Goal: Information Seeking & Learning: Learn about a topic

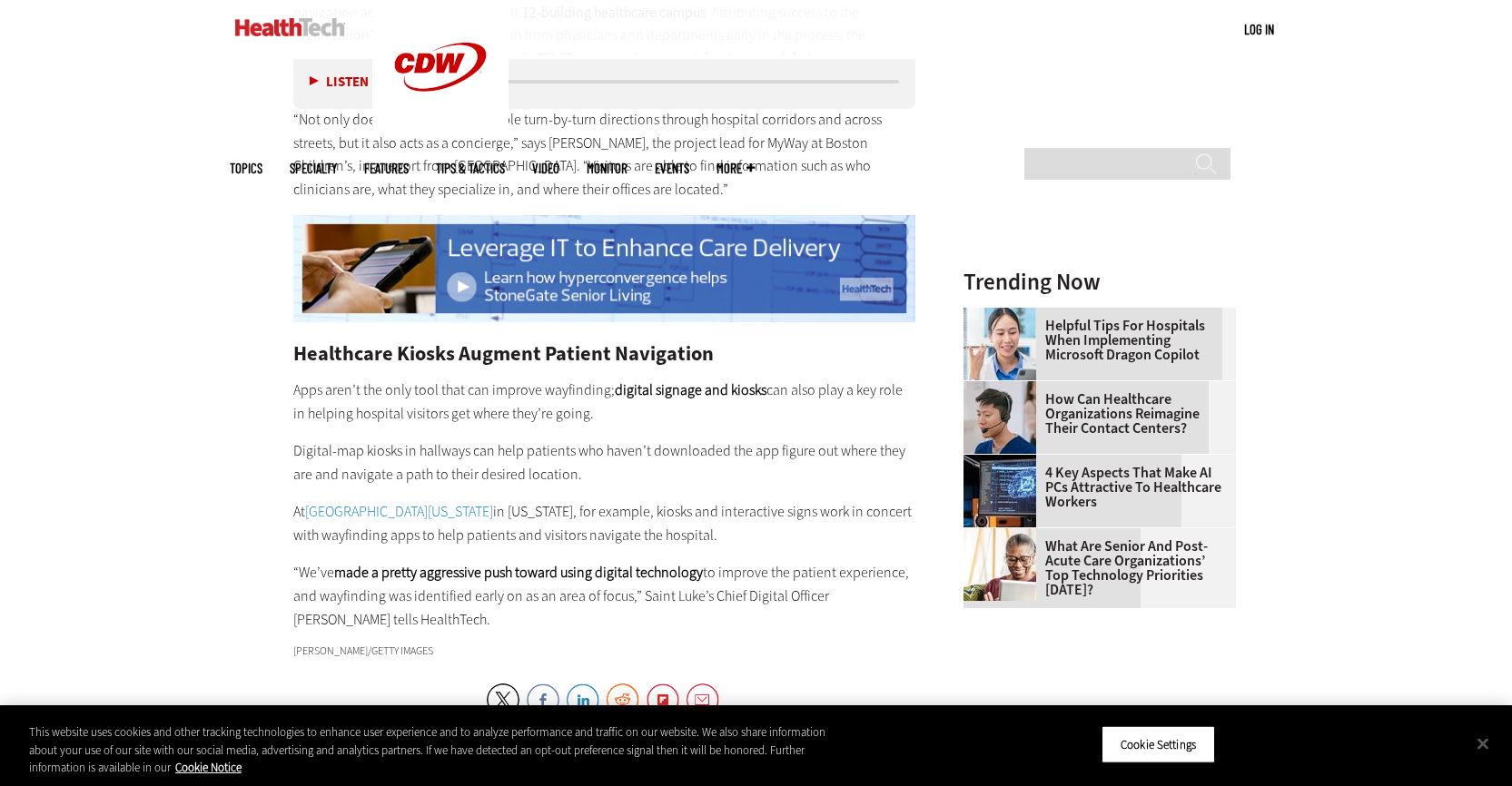
scroll to position [2361, 0]
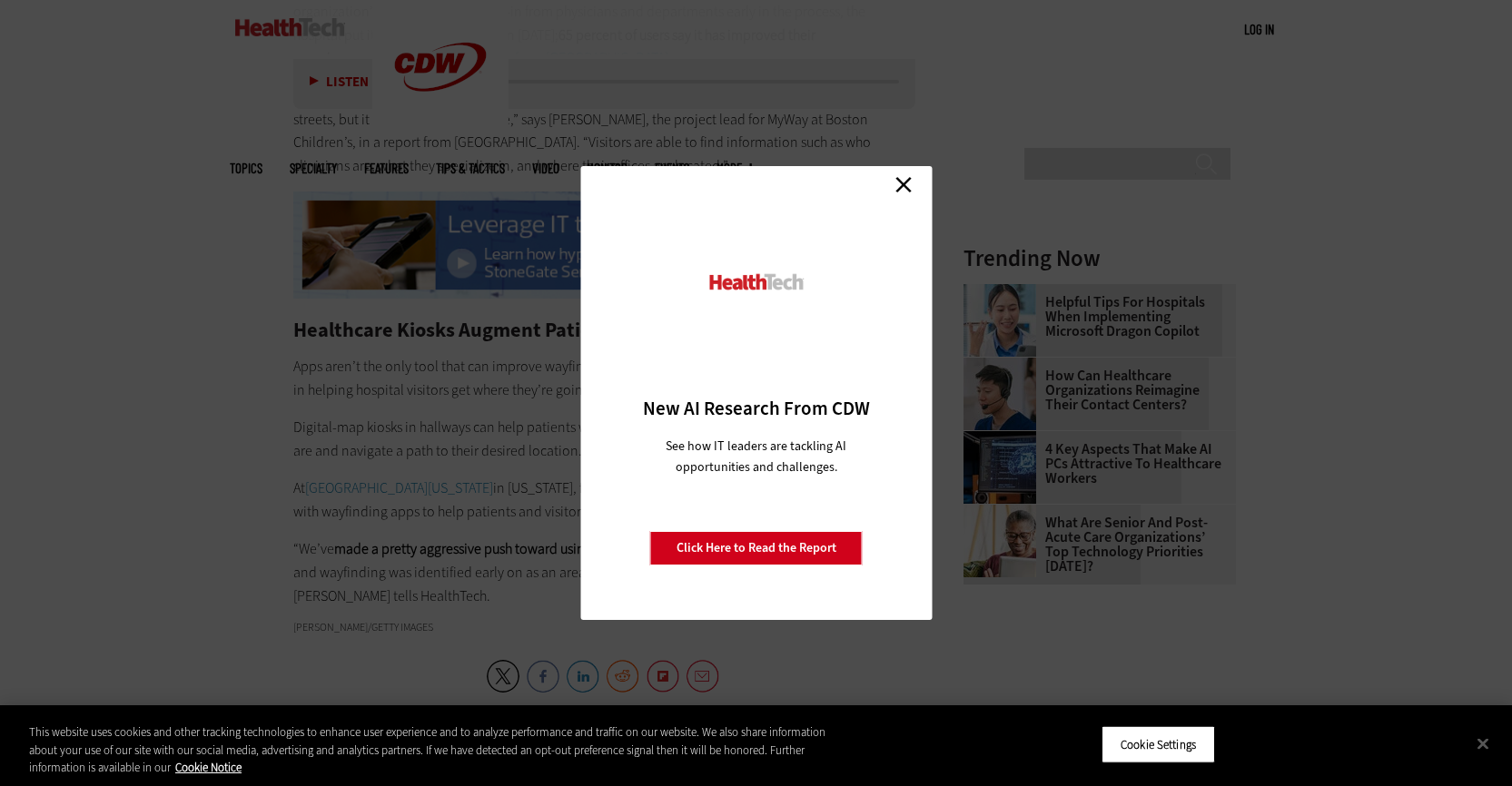
click at [901, 183] on link "Close" at bounding box center [903, 184] width 27 height 27
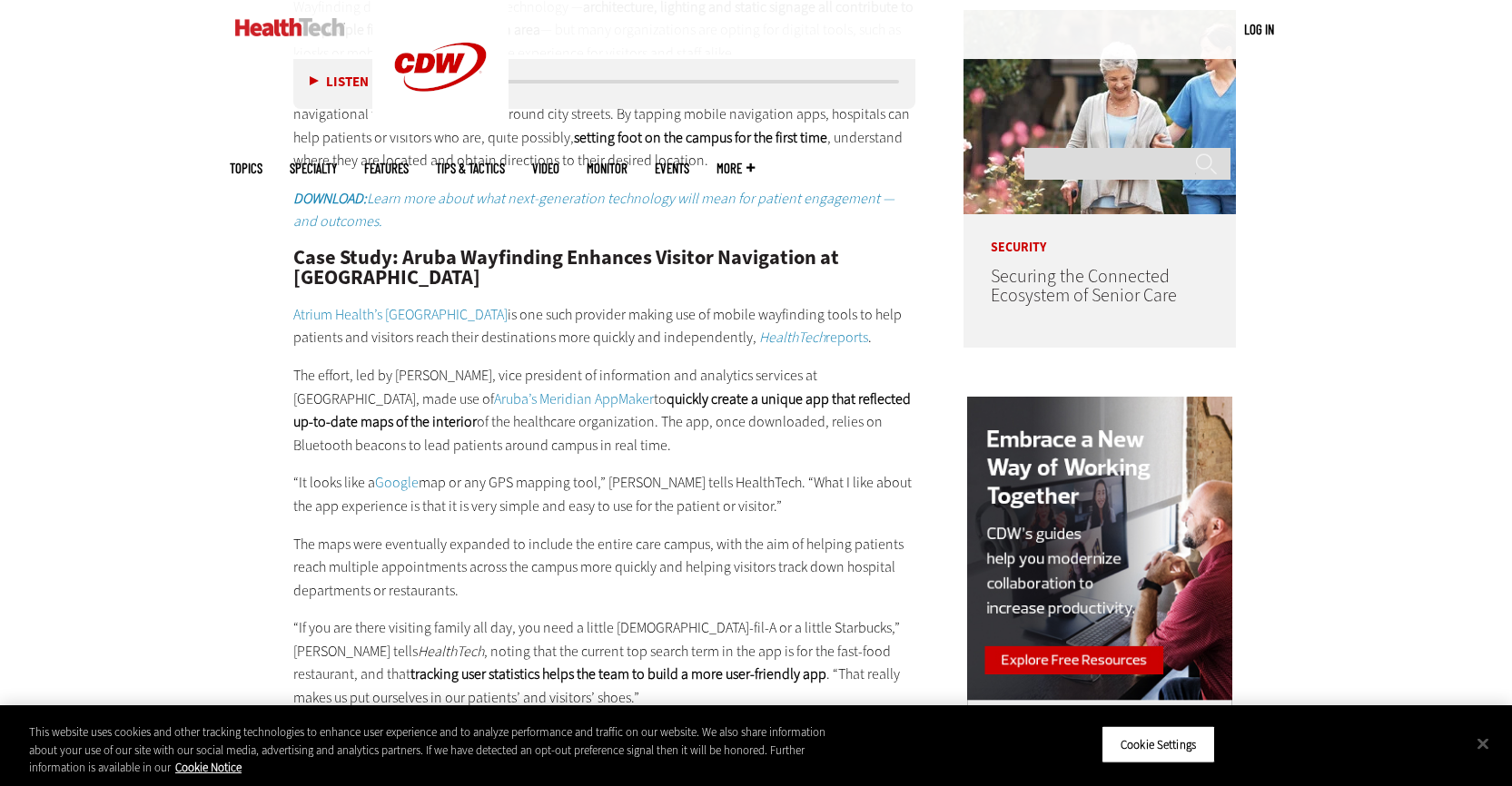
scroll to position [1453, 0]
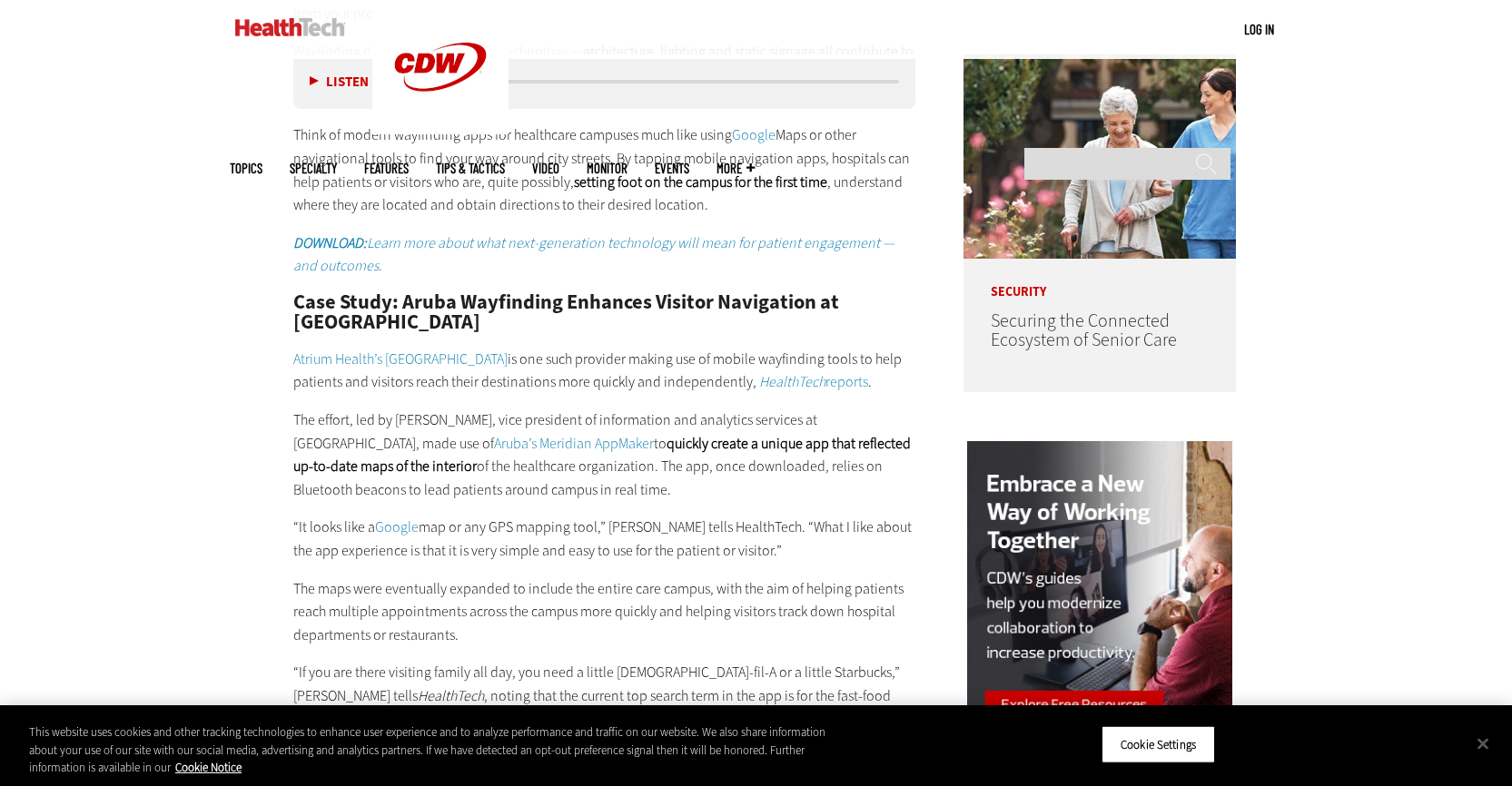
click at [494, 444] on link "Aruba’s Meridian AppMaker" at bounding box center [574, 443] width 160 height 19
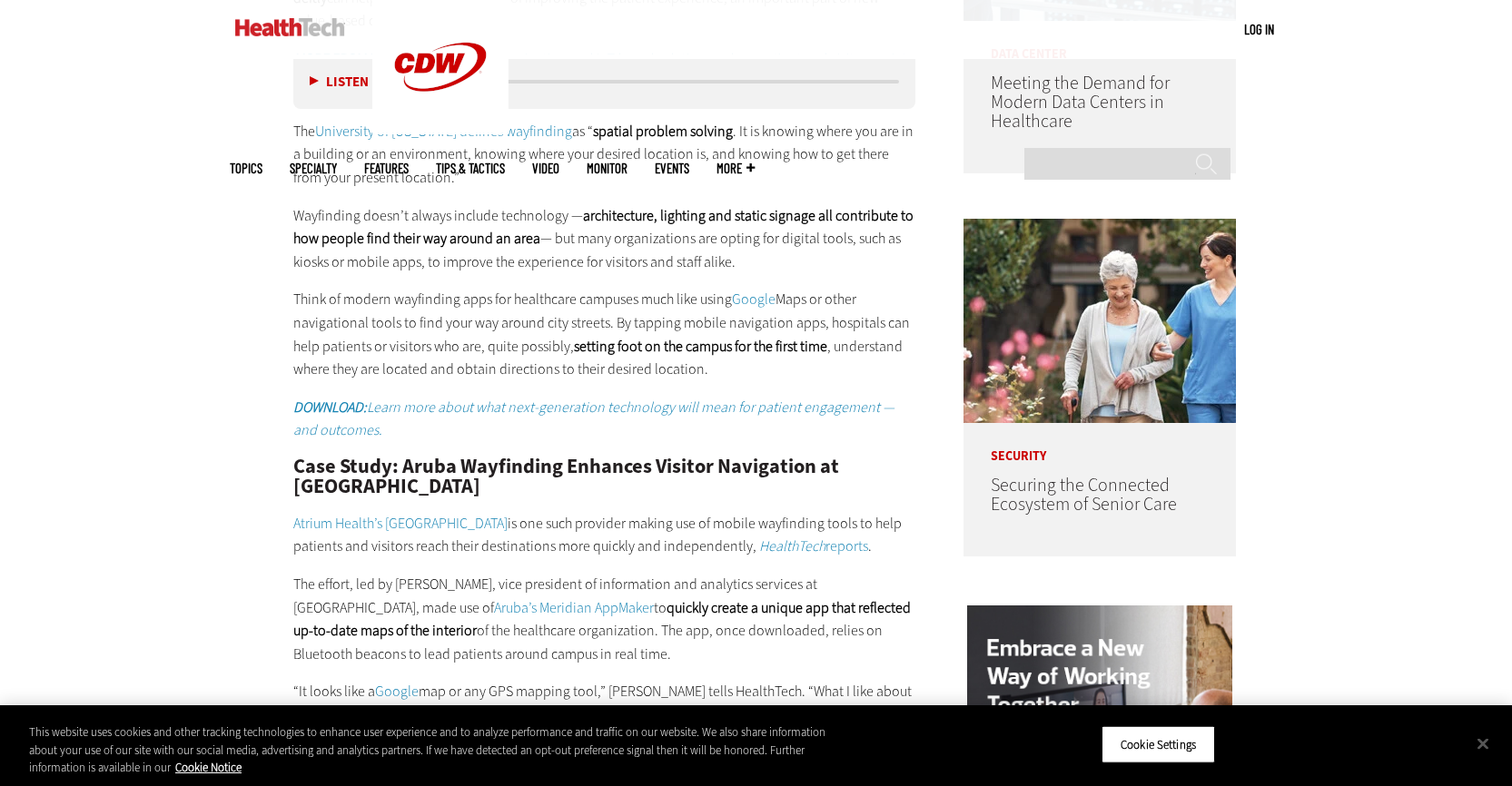
scroll to position [1271, 0]
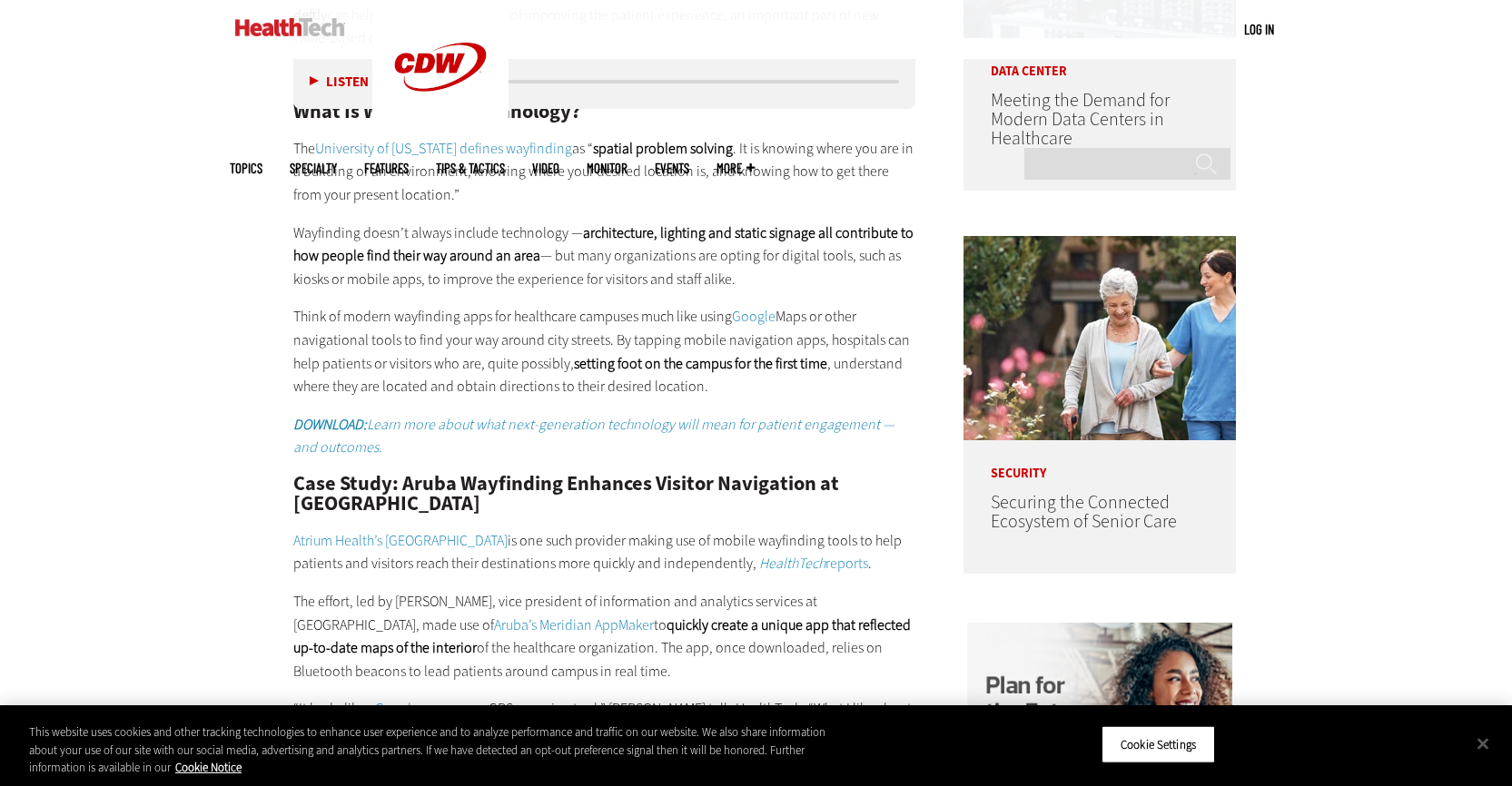
click at [478, 541] on link "Atrium Health’s [GEOGRAPHIC_DATA]" at bounding box center [400, 540] width 214 height 19
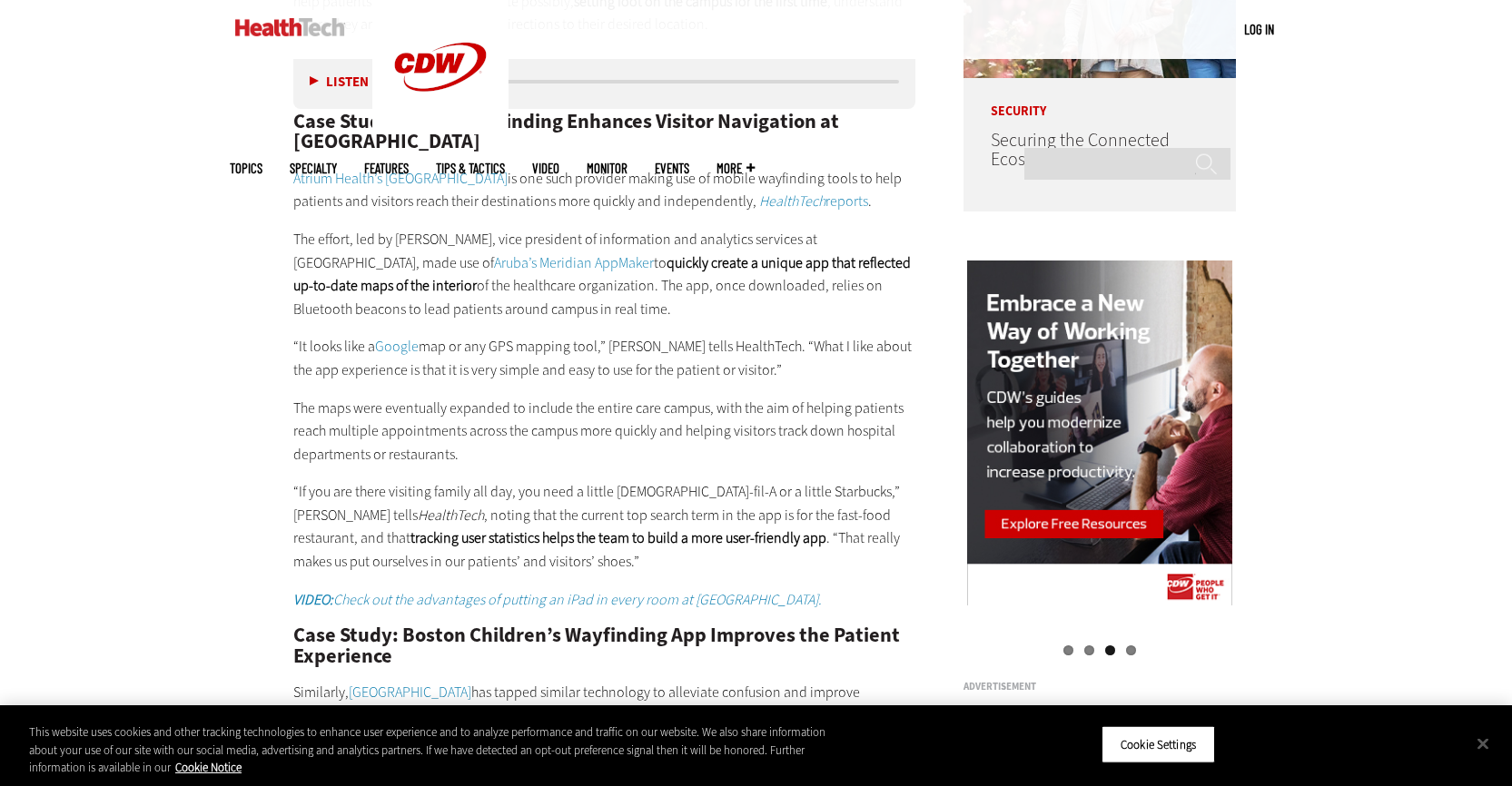
scroll to position [1634, 0]
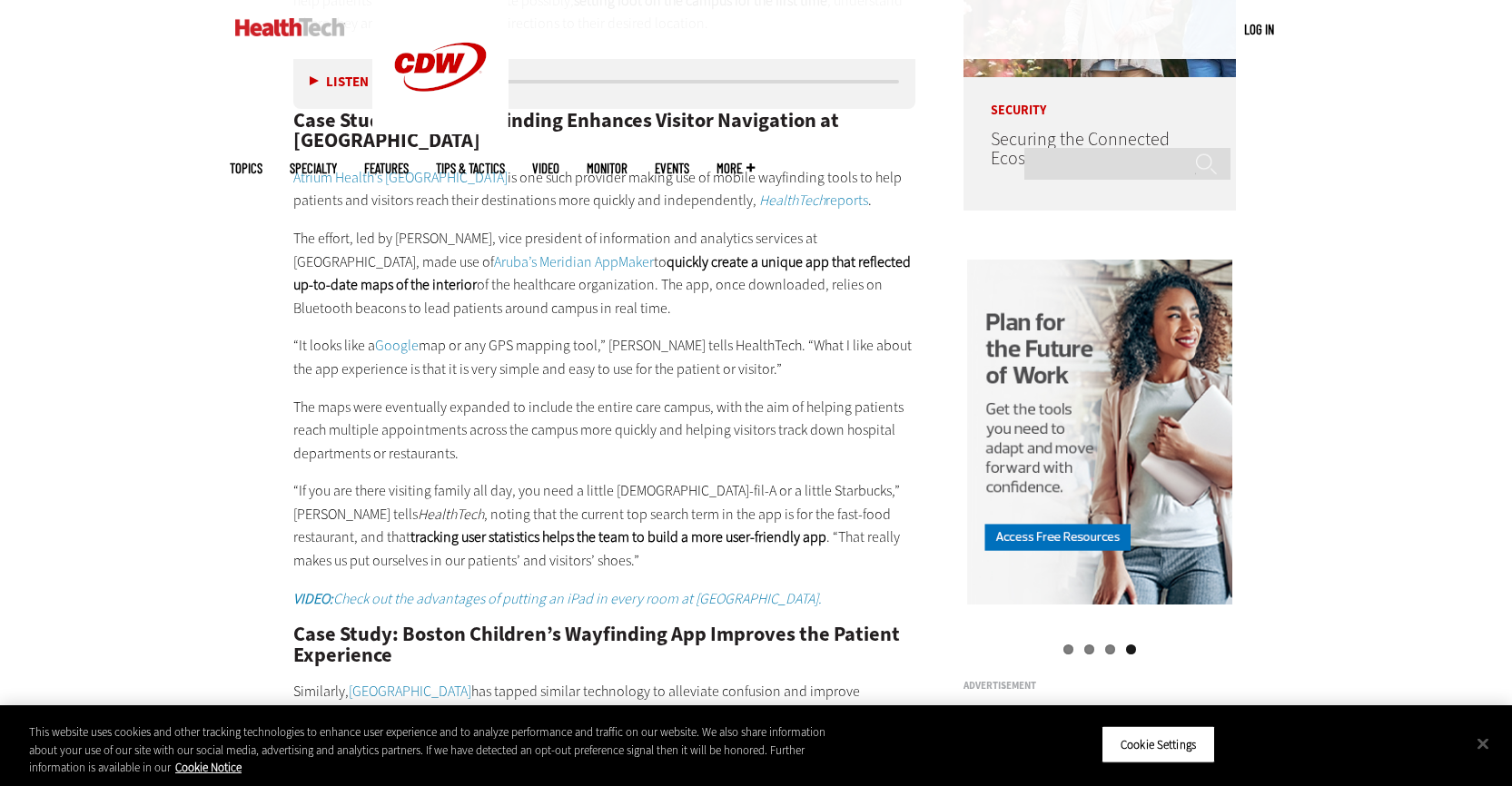
click at [494, 254] on link "Aruba’s Meridian AppMaker" at bounding box center [574, 261] width 160 height 19
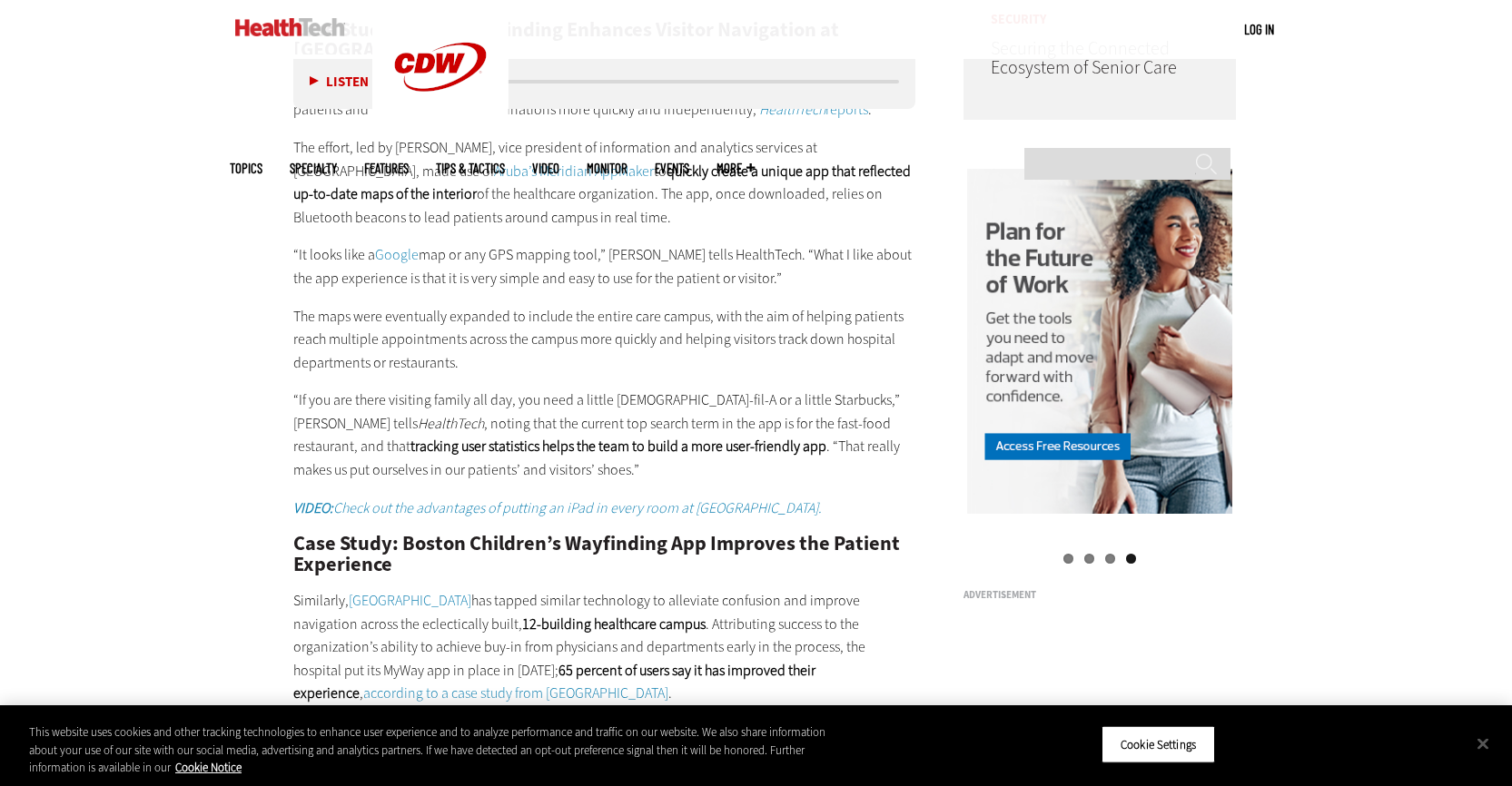
scroll to position [1816, 0]
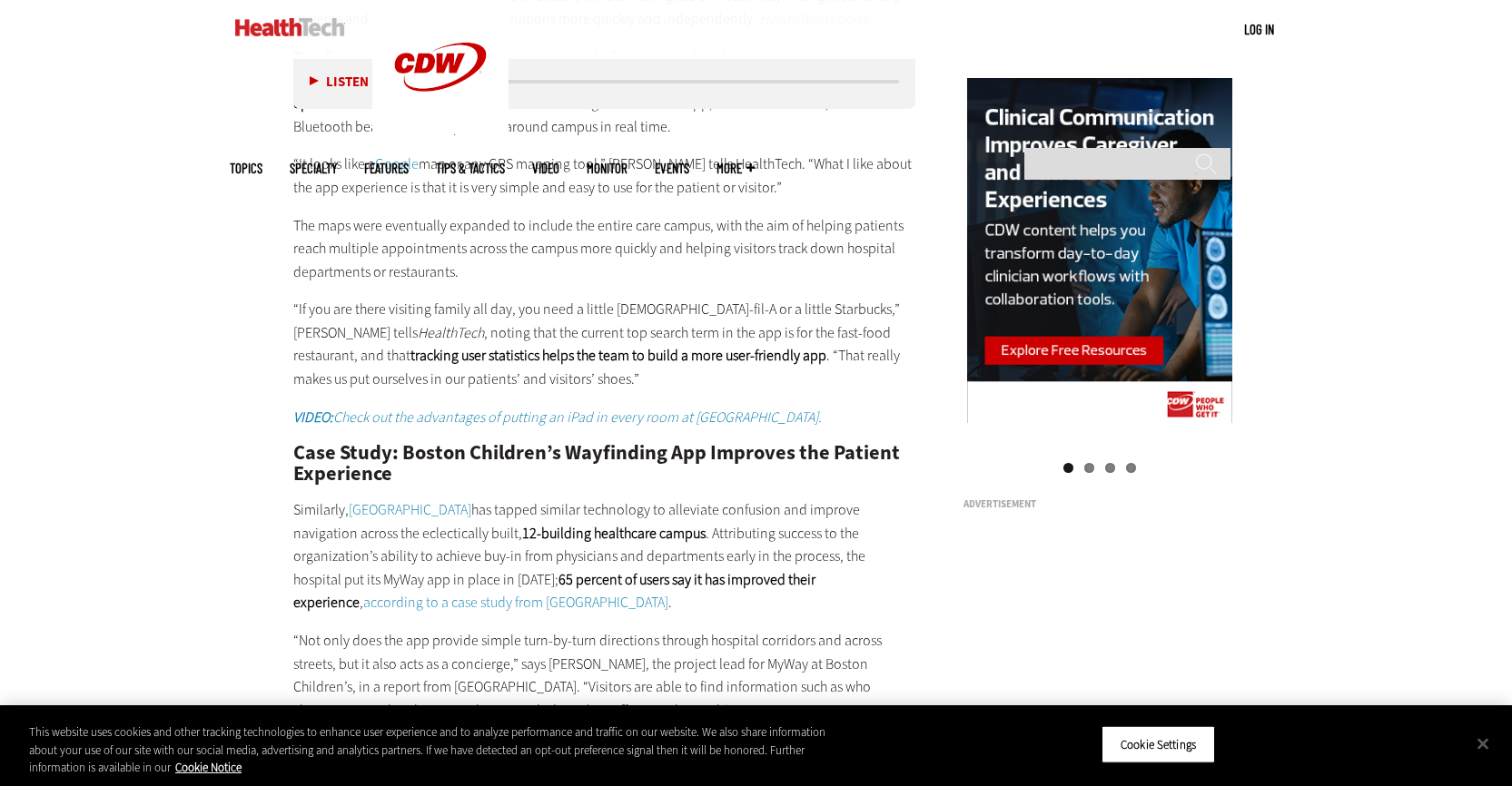
click at [647, 424] on em "VIDEO: Check out the advantages of putting an iPad in every room at [GEOGRAPHIC…" at bounding box center [557, 417] width 528 height 19
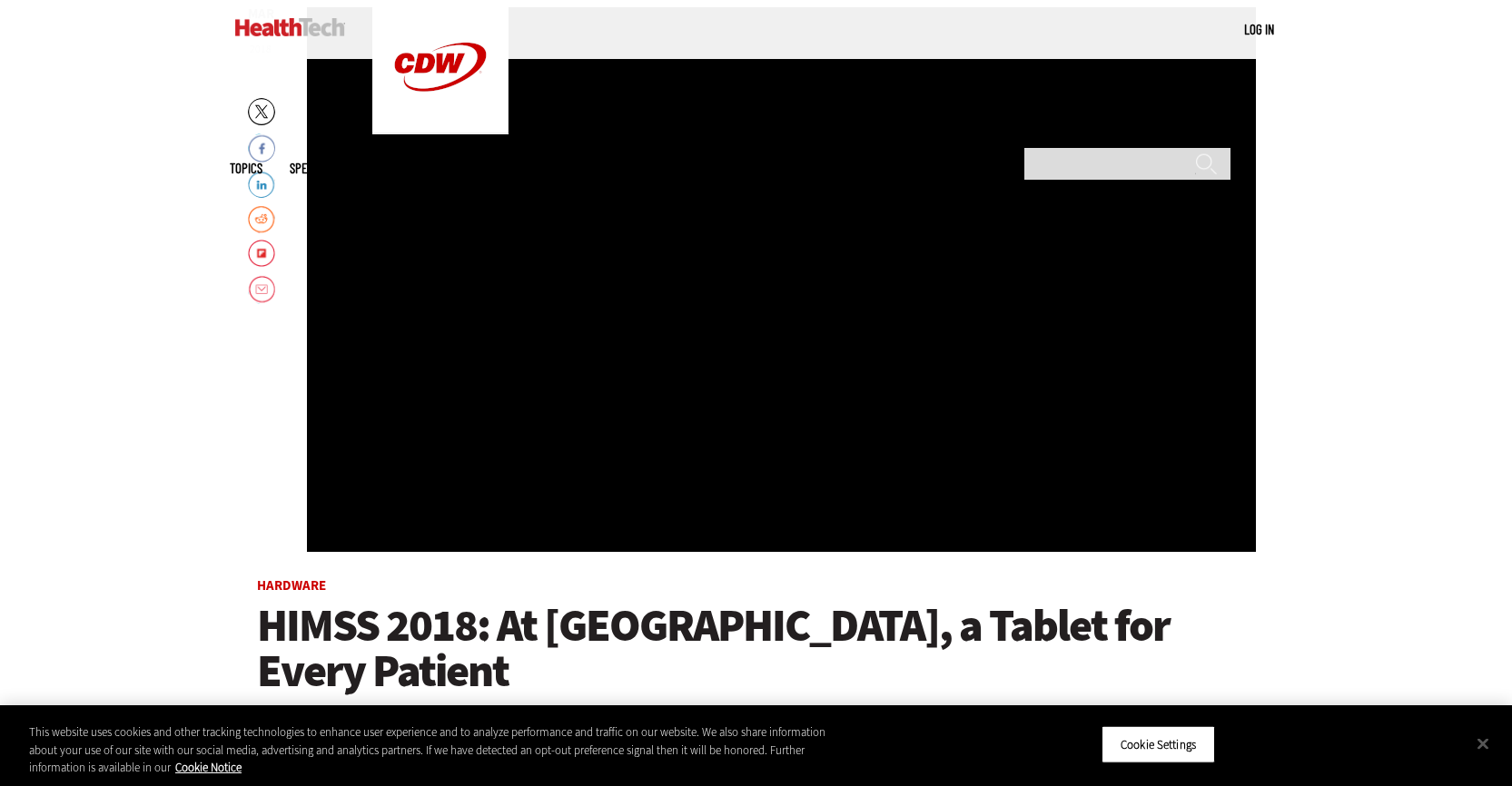
scroll to position [272, 0]
